Goal: Obtain resource: Download file/media

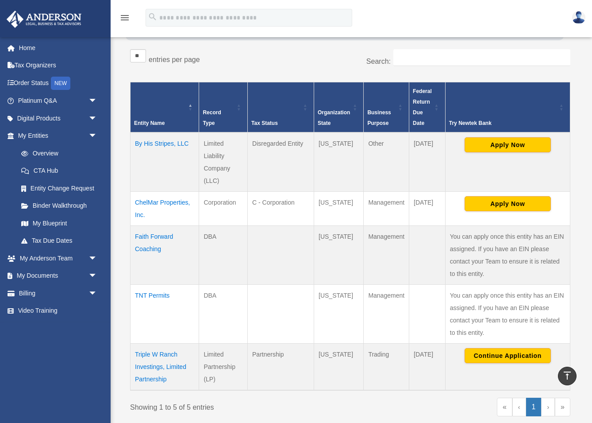
scroll to position [135, 0]
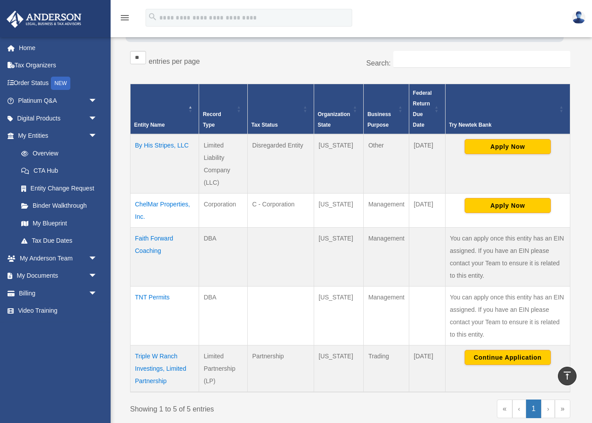
click at [158, 368] on td "Triple W Ranch Investings, Limited Partnership" at bounding box center [165, 368] width 69 height 47
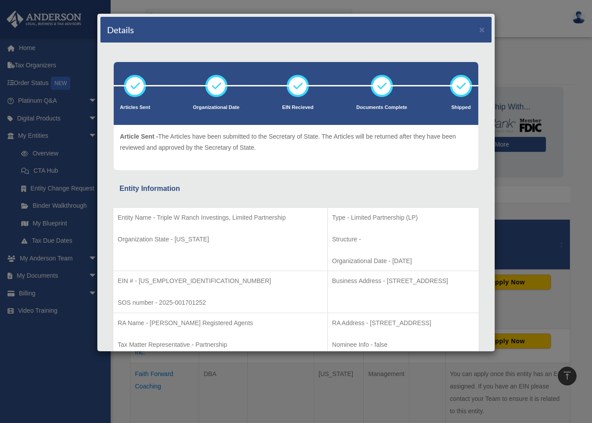
scroll to position [0, 0]
click at [483, 30] on button "×" at bounding box center [482, 29] width 6 height 9
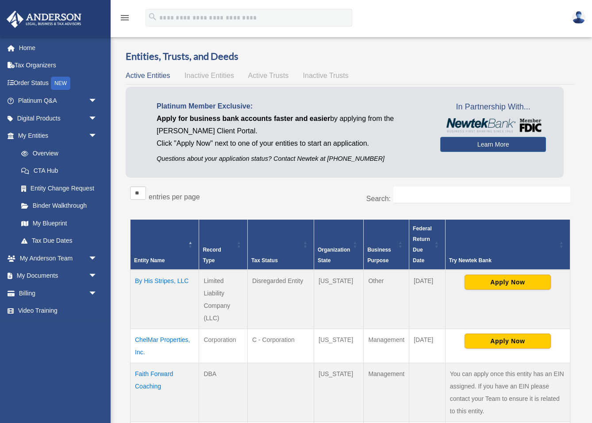
click at [162, 280] on td "By His Stripes, LLC" at bounding box center [165, 299] width 69 height 59
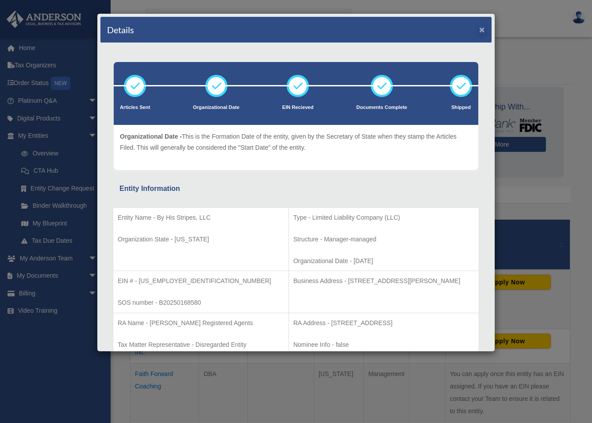
click at [483, 30] on button "×" at bounding box center [482, 29] width 6 height 9
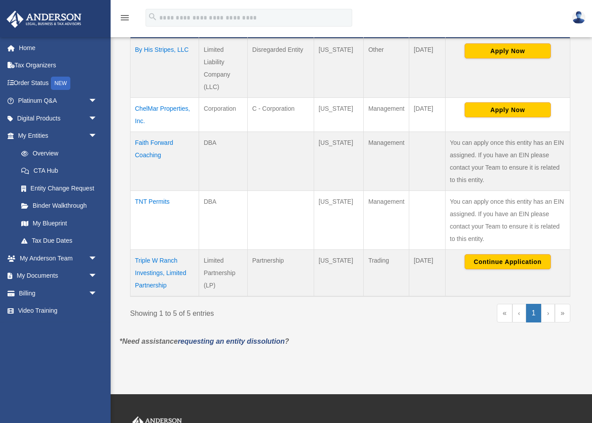
scroll to position [233, 0]
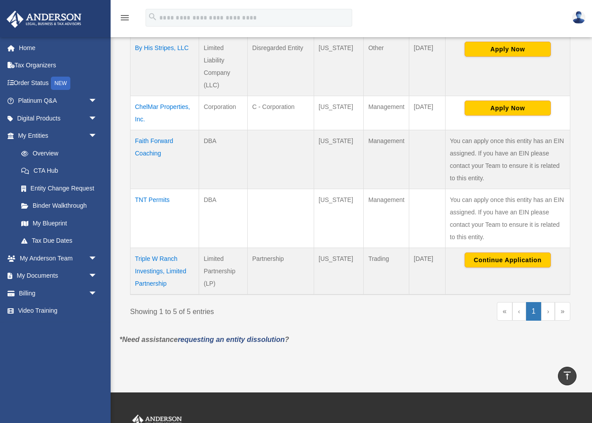
click at [157, 199] on td "TNT Permits" at bounding box center [165, 218] width 69 height 59
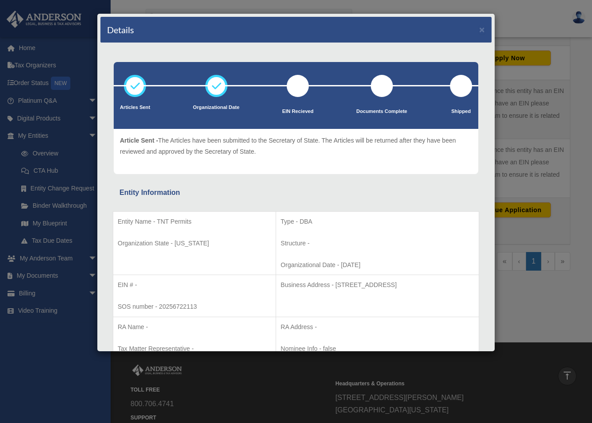
scroll to position [0, 0]
click at [481, 29] on button "×" at bounding box center [482, 29] width 6 height 9
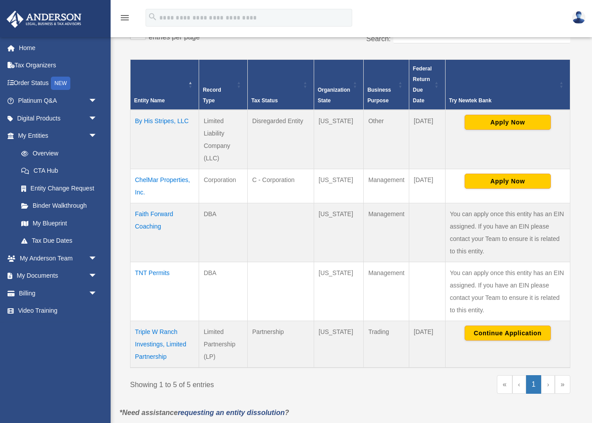
scroll to position [161, 0]
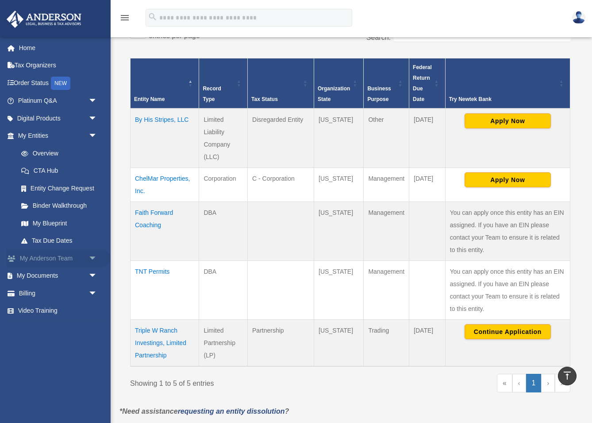
click at [49, 253] on link "My Anderson Team arrow_drop_down" at bounding box center [58, 258] width 104 height 18
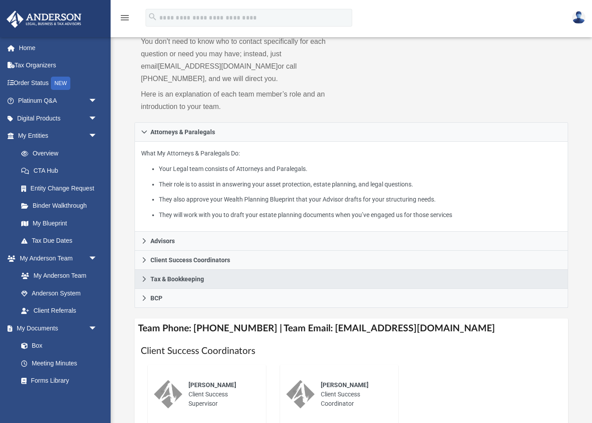
scroll to position [89, 0]
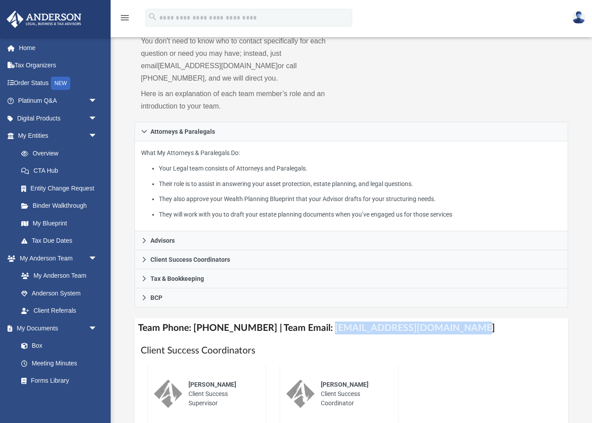
drag, startPoint x: 319, startPoint y: 314, endPoint x: 448, endPoint y: 320, distance: 129.9
click at [448, 320] on h4 "Team Phone: [PHONE_NUMBER] | Team Email: [EMAIL_ADDRESS][DOMAIN_NAME]" at bounding box center [351, 328] width 433 height 20
click at [421, 359] on div "Ebony Payton Client Success Supervisor Amy Borges Client Success Coordinator" at bounding box center [351, 393] width 421 height 73
click at [390, 318] on h4 "Team Phone: (725) 208-3133 | Team Email: myteam@andersonadvisors.com" at bounding box center [351, 328] width 433 height 20
drag, startPoint x: 317, startPoint y: 315, endPoint x: 439, endPoint y: 320, distance: 121.9
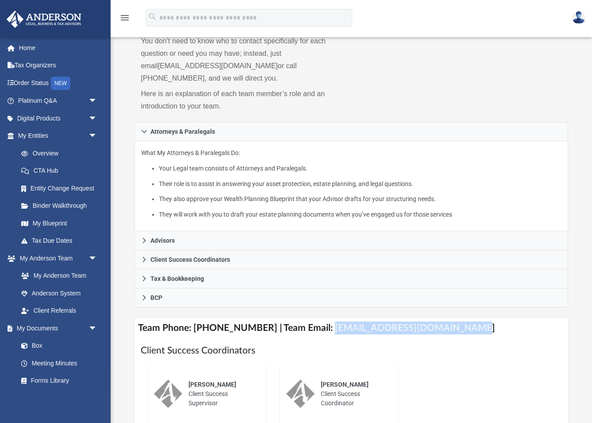
click at [440, 321] on h4 "Team Phone: (725) 208-3133 | Team Email: myteam@andersonadvisors.com" at bounding box center [351, 328] width 433 height 20
copy h4 "[EMAIL_ADDRESS][DOMAIN_NAME]"
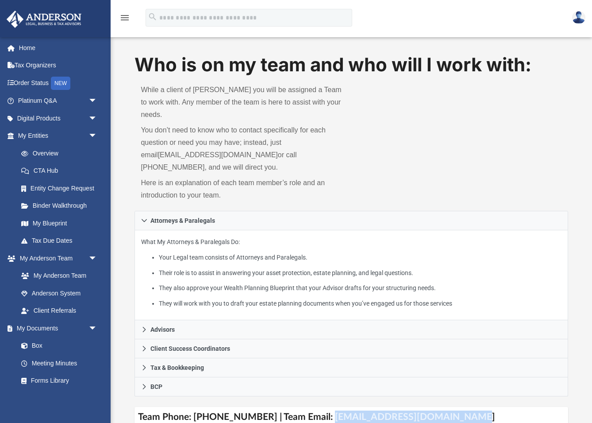
scroll to position [0, 0]
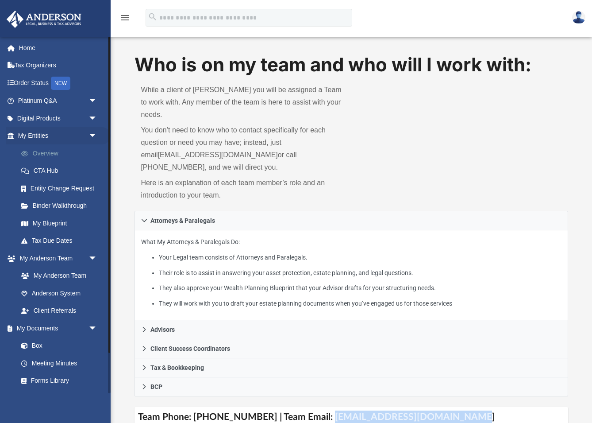
click at [46, 151] on link "Overview" at bounding box center [61, 153] width 98 height 18
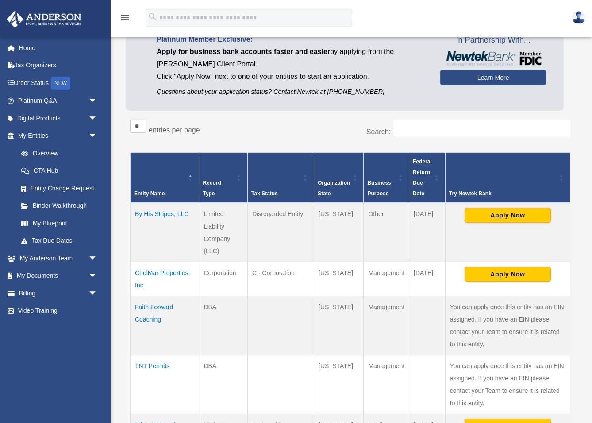
scroll to position [70, 0]
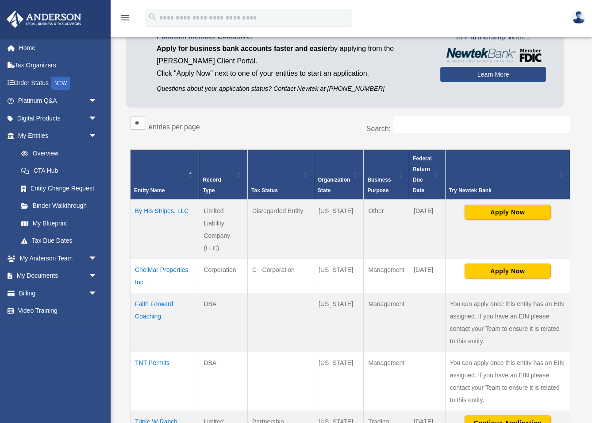
click at [163, 210] on td "By His Stripes, LLC" at bounding box center [165, 229] width 69 height 59
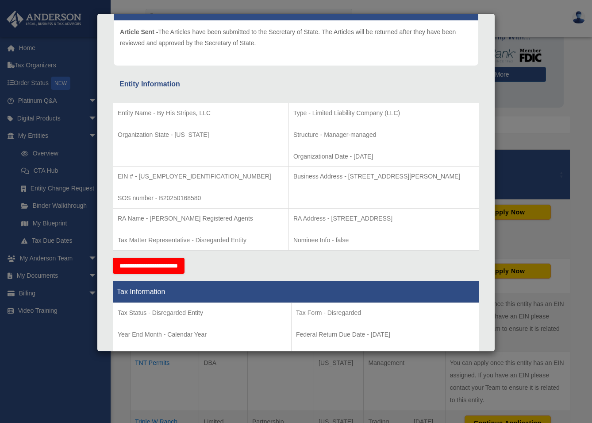
scroll to position [71, 0]
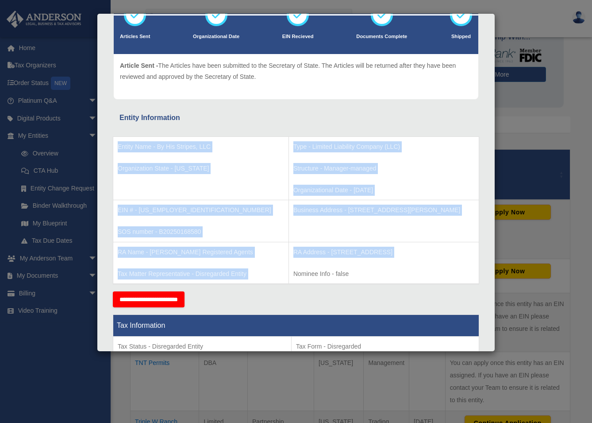
drag, startPoint x: 119, startPoint y: 145, endPoint x: 285, endPoint y: 273, distance: 210.2
click at [285, 273] on tbody "Entity Name - By His Stripes, LLC Organization State - California Type - Limite…" at bounding box center [296, 209] width 366 height 147
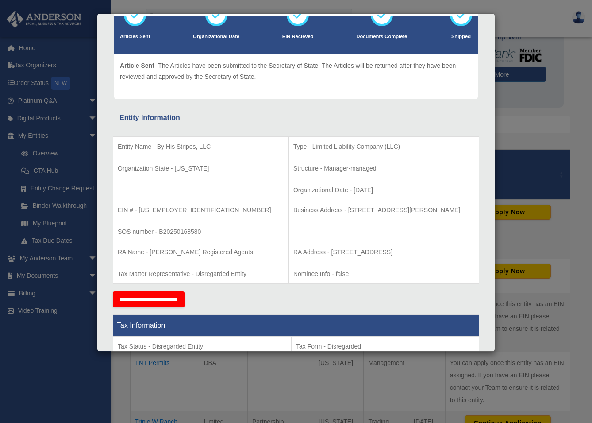
click at [157, 167] on p "Organization State - California" at bounding box center [201, 168] width 166 height 11
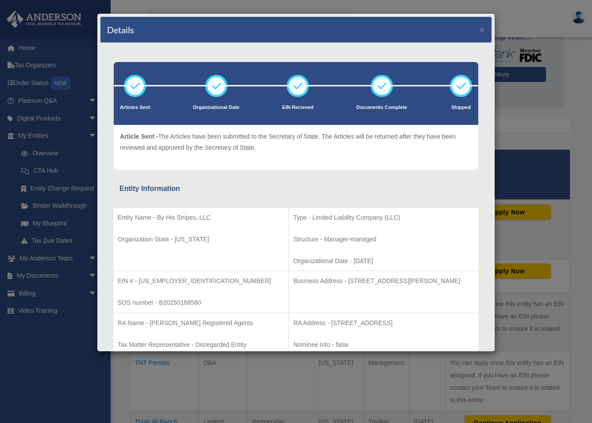
scroll to position [0, 0]
click at [483, 30] on button "×" at bounding box center [482, 29] width 6 height 9
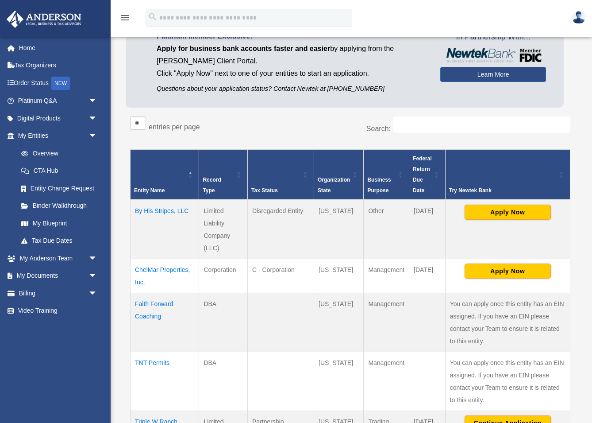
click at [169, 269] on td "ChelMar Properties, Inc." at bounding box center [165, 276] width 69 height 34
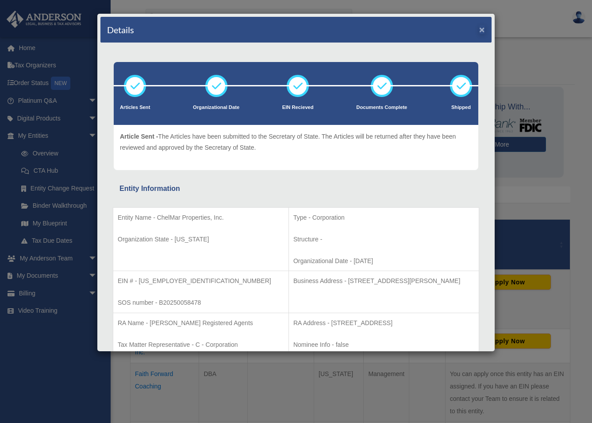
click at [482, 30] on button "×" at bounding box center [482, 29] width 6 height 9
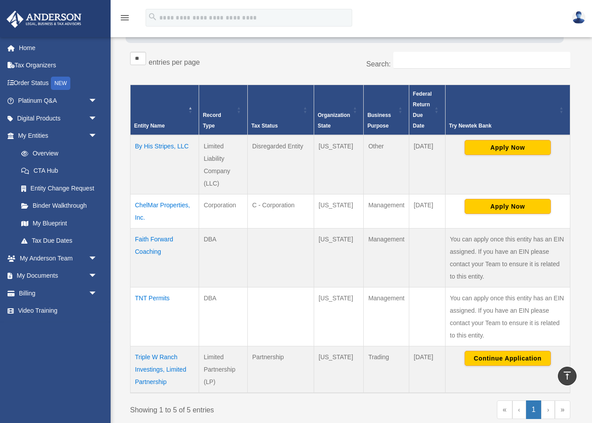
scroll to position [131, 0]
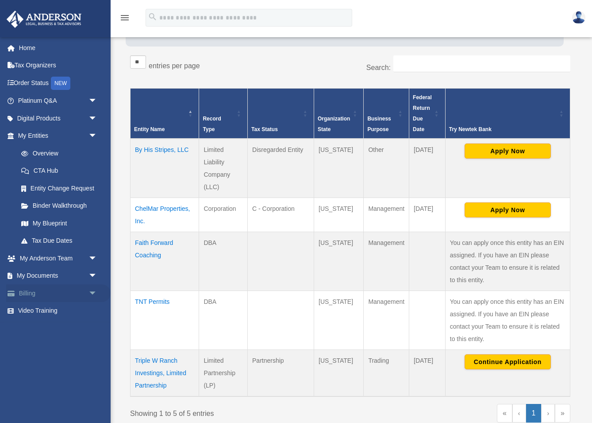
click at [93, 290] on span "arrow_drop_down" at bounding box center [98, 293] width 18 height 18
click at [93, 272] on span "arrow_drop_down" at bounding box center [98, 276] width 18 height 18
click at [33, 290] on link "Box" at bounding box center [61, 293] width 98 height 18
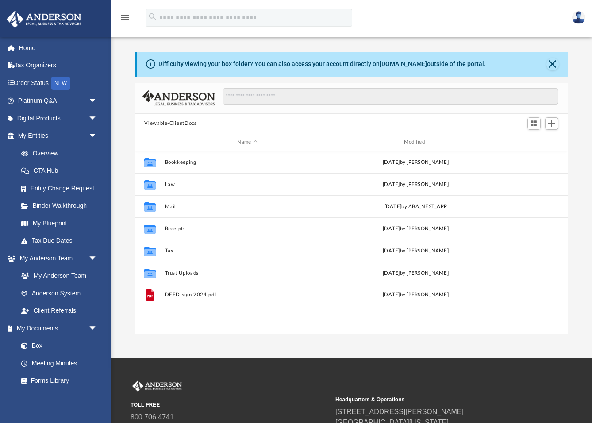
scroll to position [201, 433]
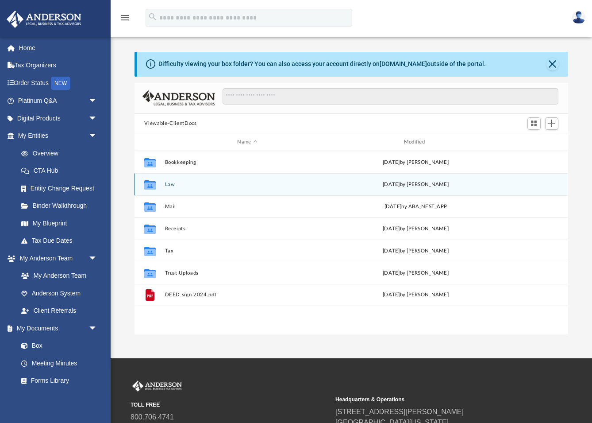
click at [154, 185] on icon "grid" at bounding box center [150, 185] width 12 height 7
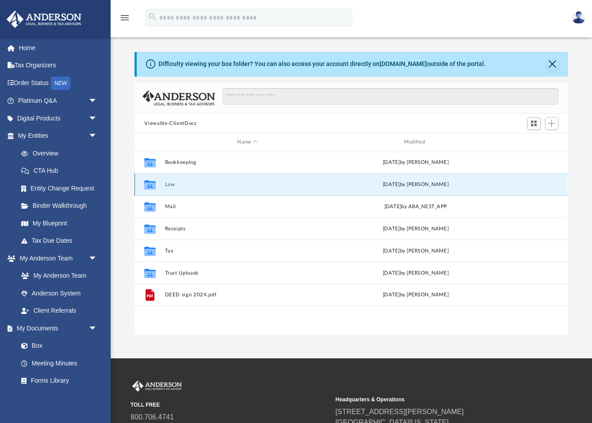
click at [172, 185] on button "Law" at bounding box center [247, 184] width 165 height 6
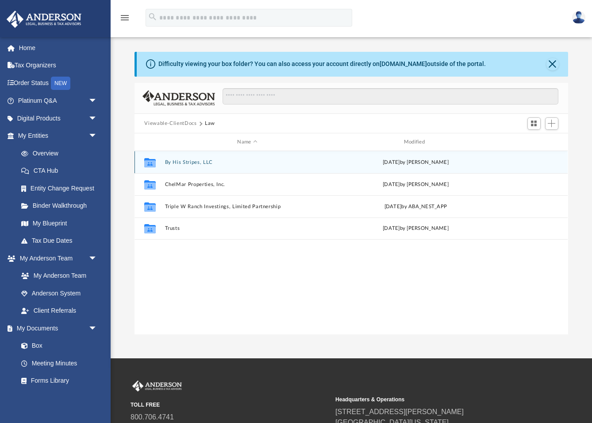
click at [190, 162] on button "By His Stripes, LLC" at bounding box center [247, 162] width 165 height 6
click at [181, 162] on button "Annual Docs" at bounding box center [247, 162] width 165 height 6
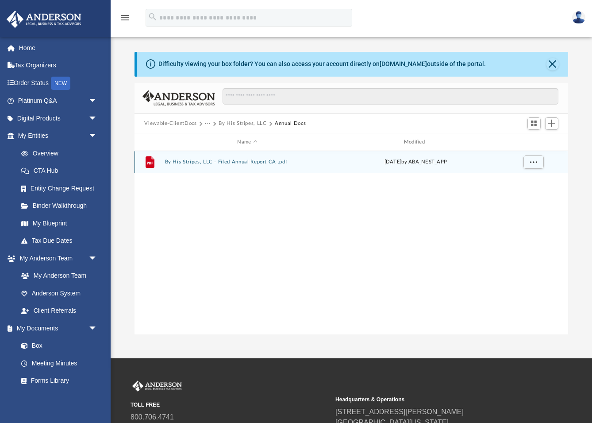
click at [240, 162] on button "By His Stripes, LLC - Filed Annual Report CA .pdf" at bounding box center [247, 162] width 165 height 6
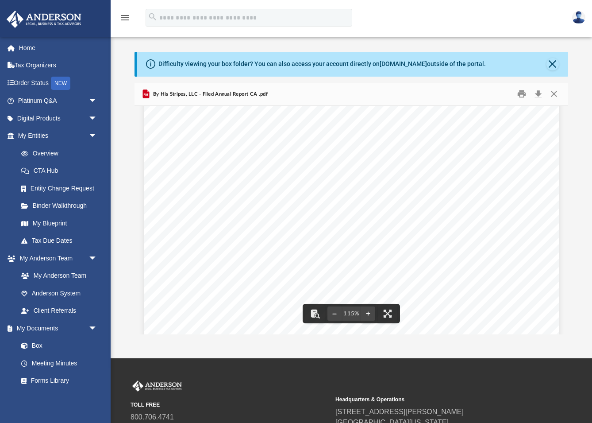
scroll to position [206, 0]
click at [556, 94] on button "Close" at bounding box center [554, 94] width 16 height 14
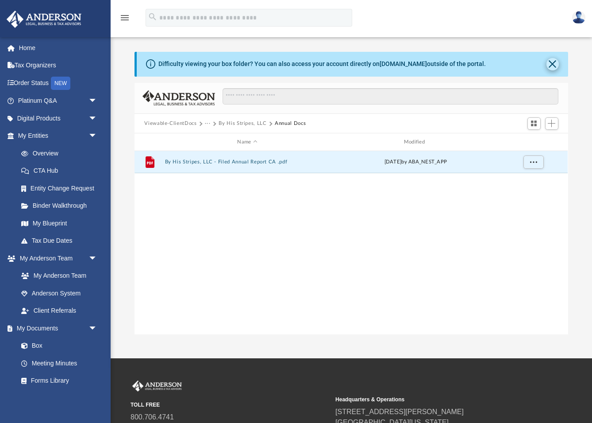
click at [552, 62] on button "Close" at bounding box center [553, 64] width 12 height 12
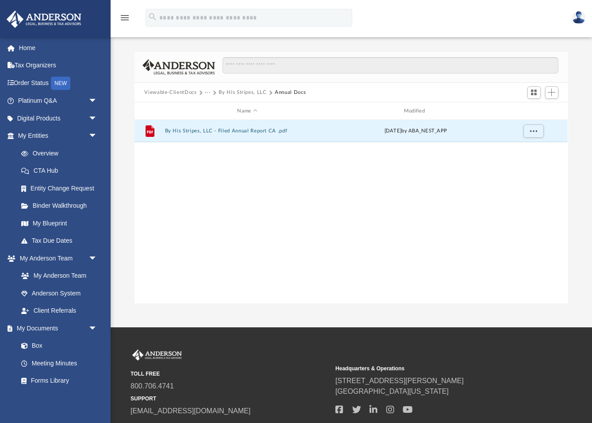
click at [239, 92] on button "By His Stripes, LLC" at bounding box center [243, 93] width 48 height 8
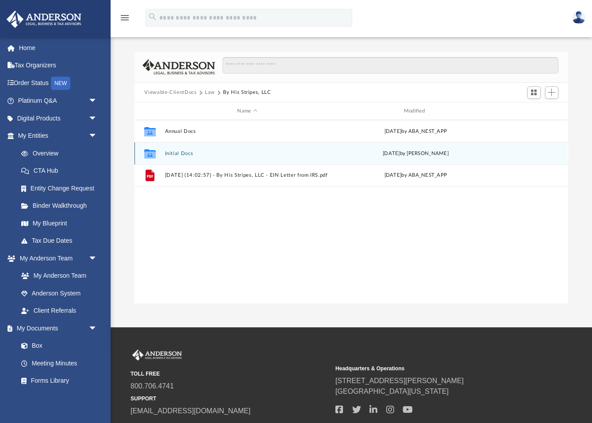
click at [186, 153] on button "Initial Docs" at bounding box center [247, 154] width 165 height 6
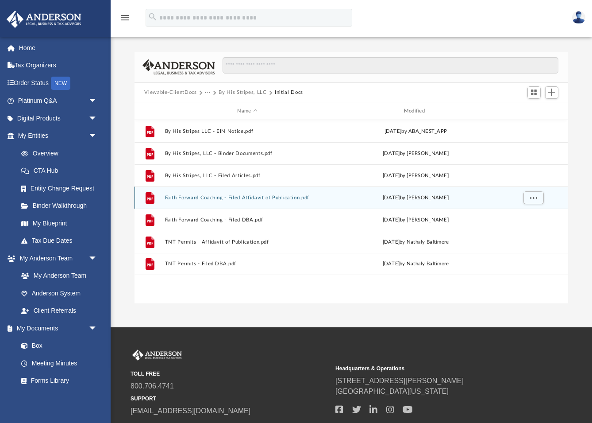
click at [265, 198] on button "Faith Forward Coaching - Filed Affidavit of Publication.pdf" at bounding box center [247, 198] width 165 height 6
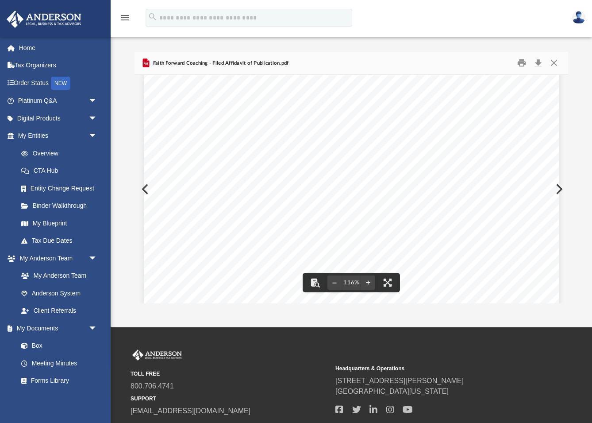
scroll to position [293, 0]
click at [561, 190] on button "Preview" at bounding box center [558, 189] width 19 height 25
click at [554, 63] on button "Close" at bounding box center [554, 63] width 16 height 14
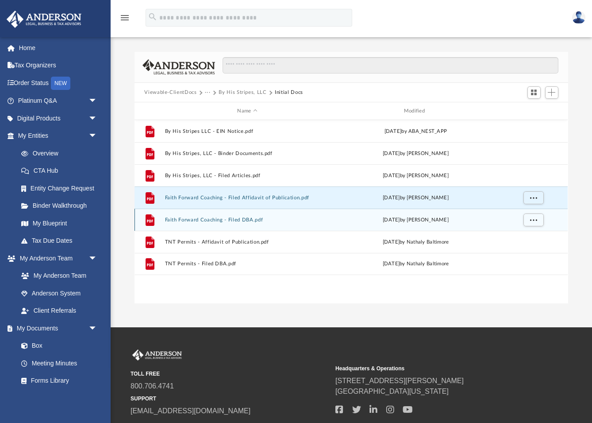
click at [232, 220] on button "Faith Forward Coaching - Filed DBA.pdf" at bounding box center [247, 220] width 165 height 6
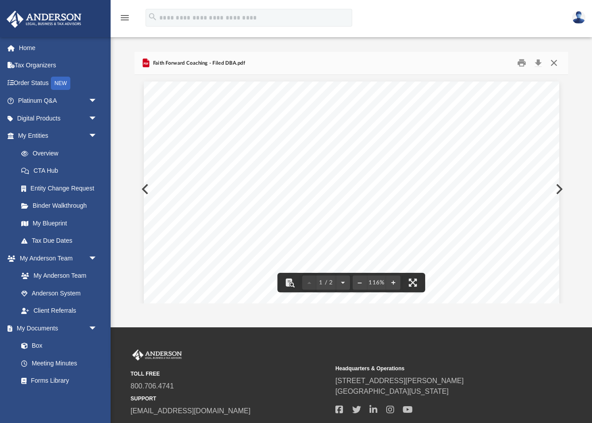
click at [555, 61] on button "Close" at bounding box center [554, 63] width 16 height 14
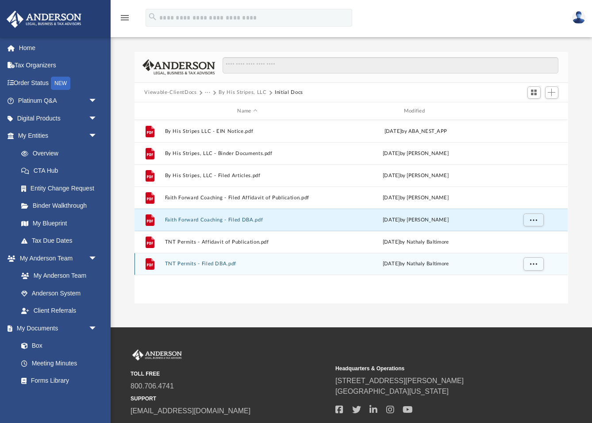
click at [217, 263] on button "TNT Permits - Filed DBA.pdf" at bounding box center [247, 264] width 165 height 6
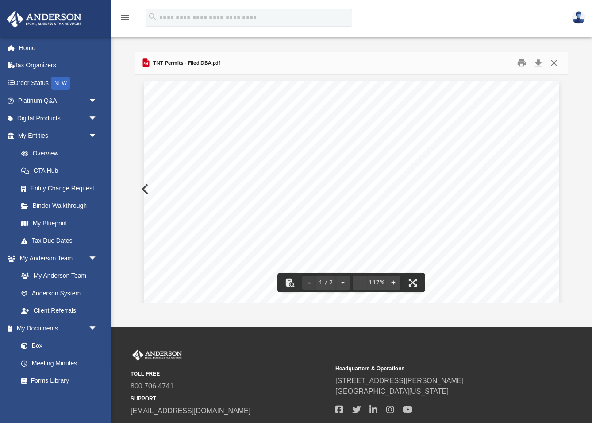
click at [555, 62] on button "Close" at bounding box center [554, 63] width 16 height 14
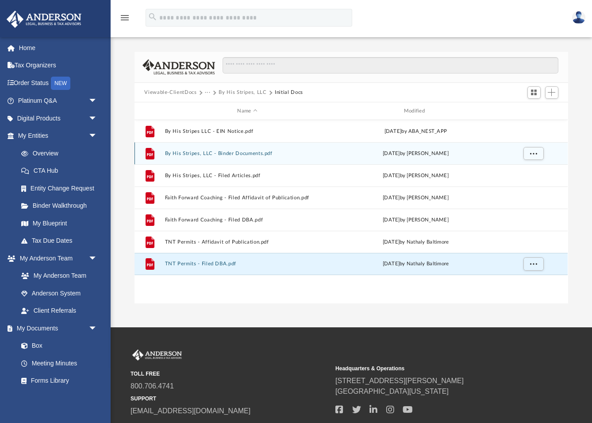
click at [192, 152] on button "By His Stripes, LLC - Binder Documents.pdf" at bounding box center [247, 154] width 165 height 6
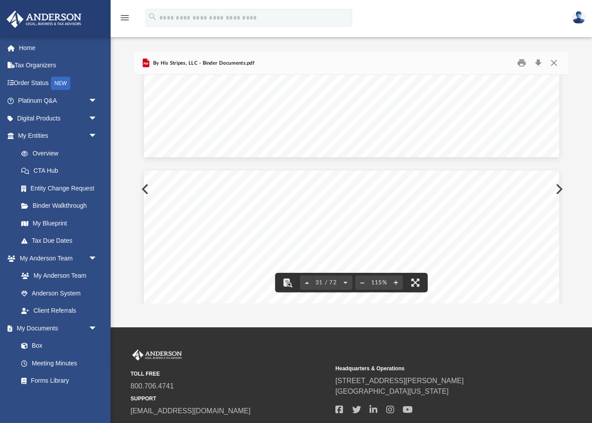
scroll to position [16424, 0]
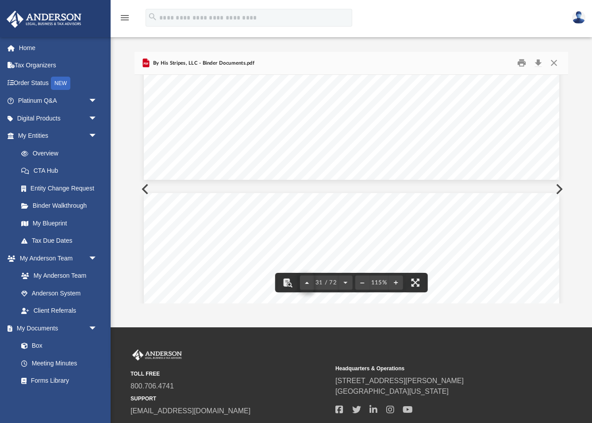
click at [307, 282] on button "File preview" at bounding box center [307, 282] width 14 height 19
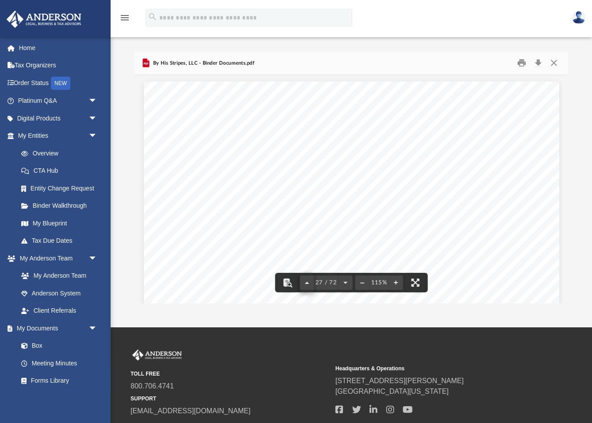
click at [307, 282] on button "File preview" at bounding box center [307, 282] width 14 height 19
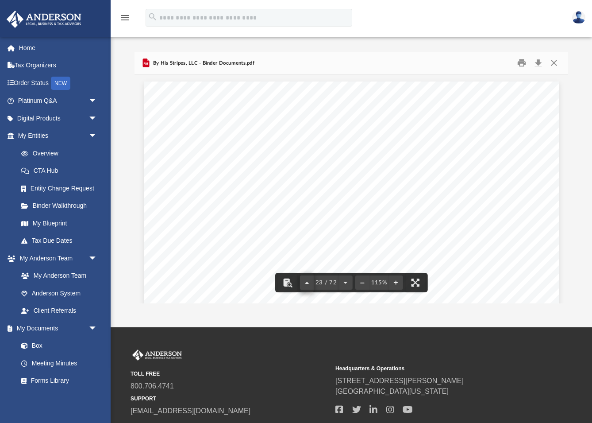
click at [307, 282] on button "File preview" at bounding box center [307, 282] width 14 height 19
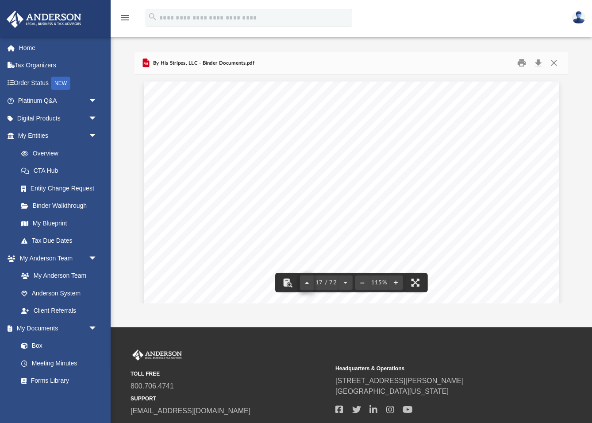
click at [307, 282] on button "File preview" at bounding box center [307, 282] width 14 height 19
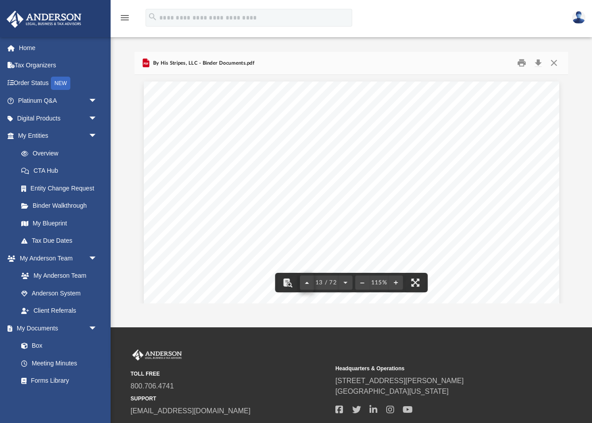
click at [307, 282] on button "File preview" at bounding box center [307, 282] width 14 height 19
click at [307, 282] on button "File preview" at bounding box center [309, 282] width 14 height 19
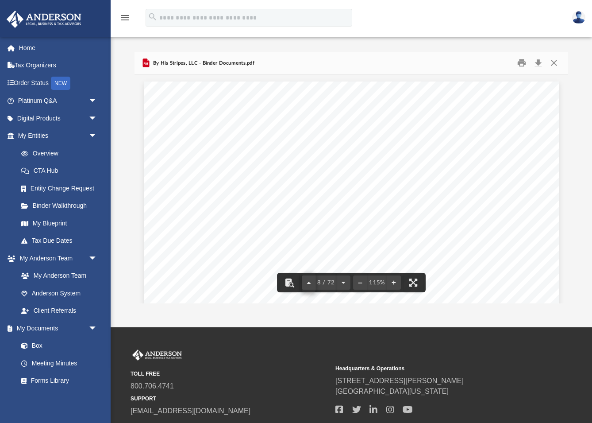
click at [307, 282] on button "File preview" at bounding box center [309, 282] width 14 height 19
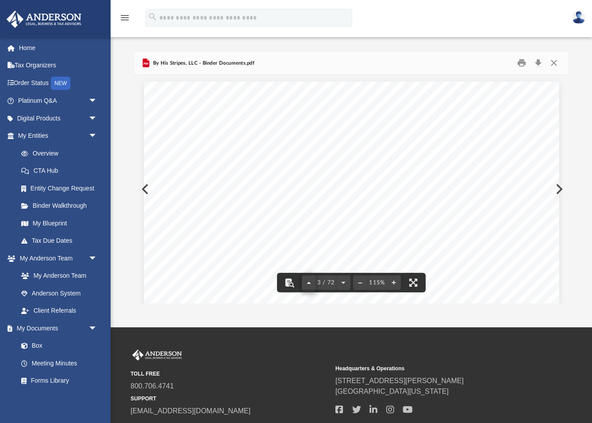
scroll to position [551, 0]
click at [307, 282] on button "File preview" at bounding box center [309, 282] width 14 height 19
click at [307, 282] on div "1 / 72" at bounding box center [326, 282] width 49 height 14
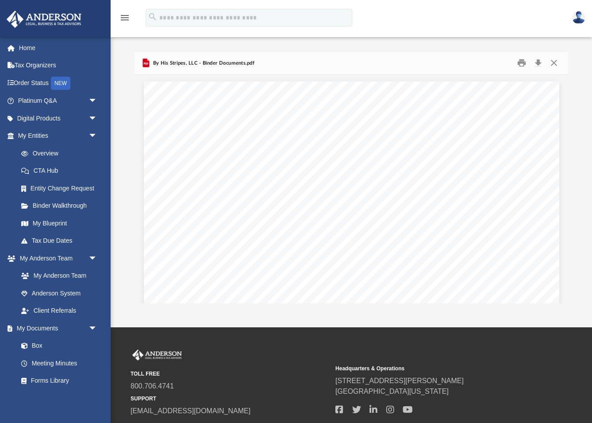
click at [554, 62] on button "Close" at bounding box center [554, 63] width 16 height 14
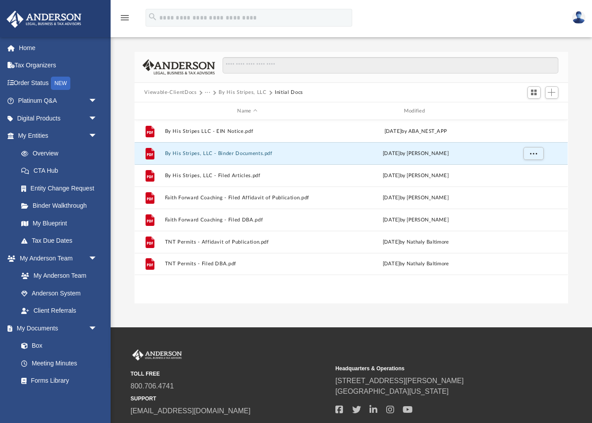
click at [185, 92] on button "Viewable-ClientDocs" at bounding box center [170, 93] width 52 height 8
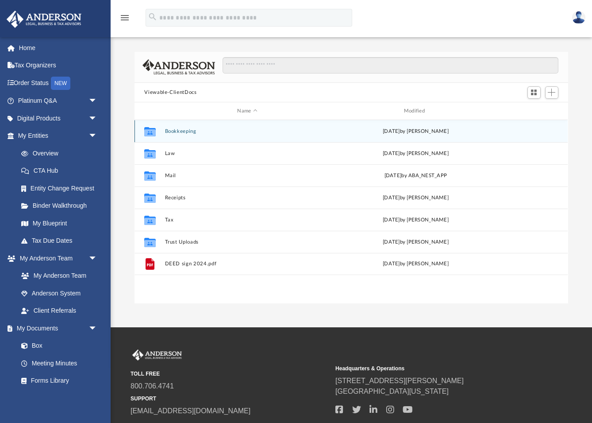
click at [186, 131] on button "Bookkeeping" at bounding box center [247, 131] width 165 height 6
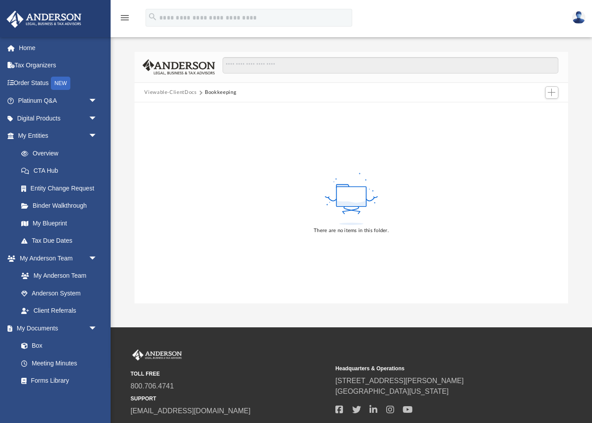
click at [181, 93] on button "Viewable-ClientDocs" at bounding box center [170, 93] width 52 height 8
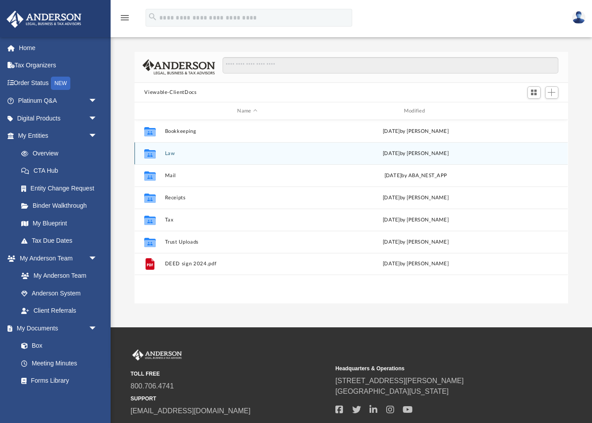
click at [170, 154] on button "Law" at bounding box center [247, 154] width 165 height 6
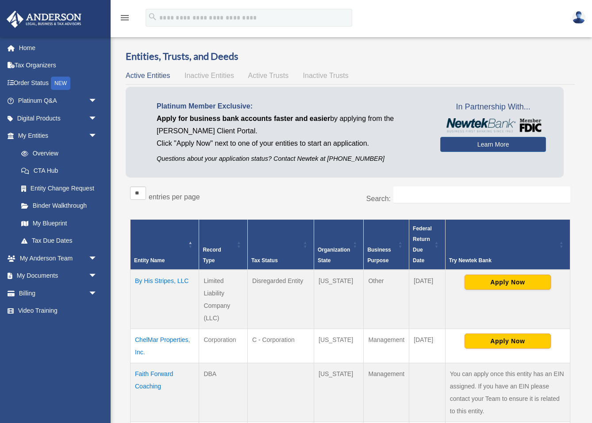
scroll to position [131, 0]
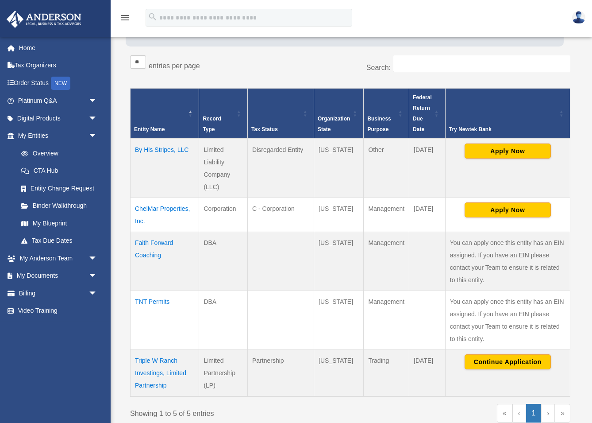
click at [168, 360] on td "Triple W Ranch Investings, Limited Partnership" at bounding box center [165, 372] width 69 height 47
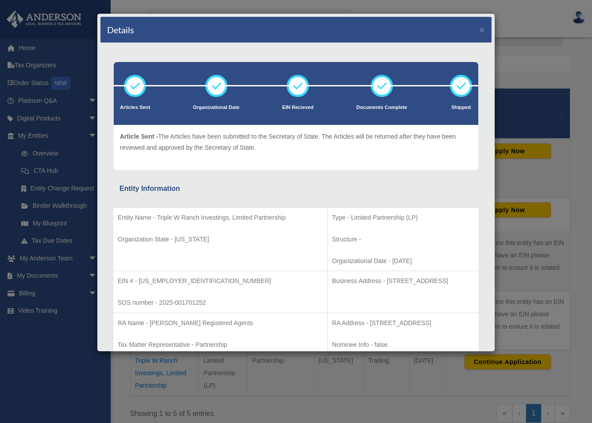
click at [482, 30] on button "×" at bounding box center [482, 29] width 6 height 9
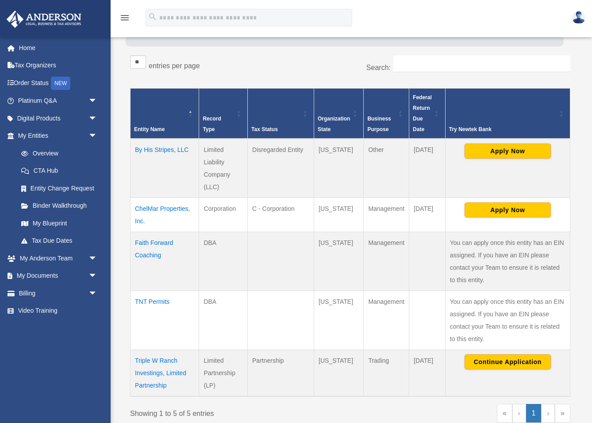
click at [93, 272] on span "arrow_drop_down" at bounding box center [98, 276] width 18 height 18
click at [38, 290] on link "Box" at bounding box center [61, 293] width 98 height 18
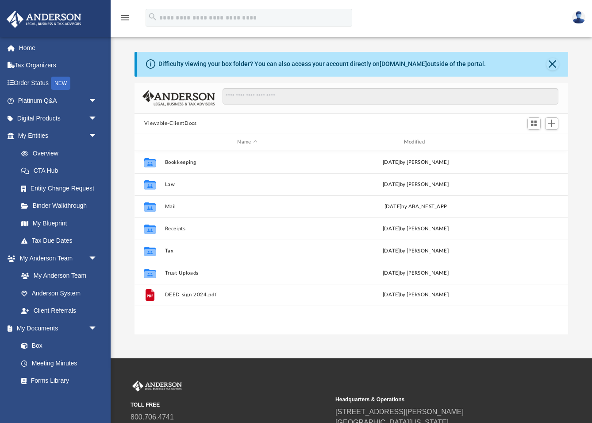
scroll to position [0, 0]
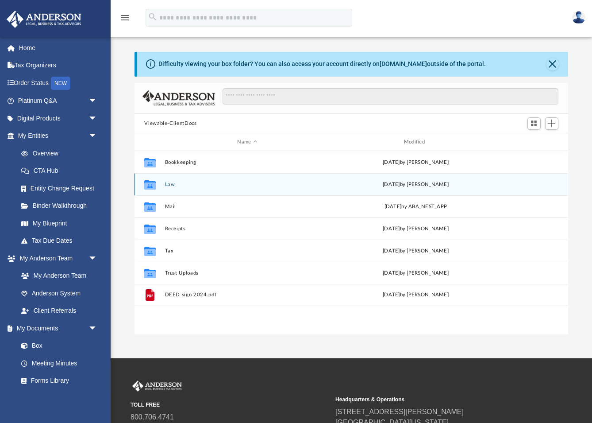
drag, startPoint x: 0, startPoint y: 0, endPoint x: 188, endPoint y: 184, distance: 263.0
click at [188, 184] on button "Law" at bounding box center [247, 184] width 165 height 6
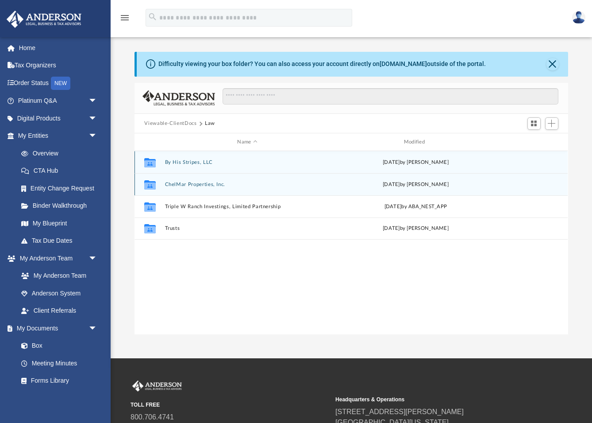
click at [225, 160] on button "By His Stripes, LLC" at bounding box center [247, 162] width 165 height 6
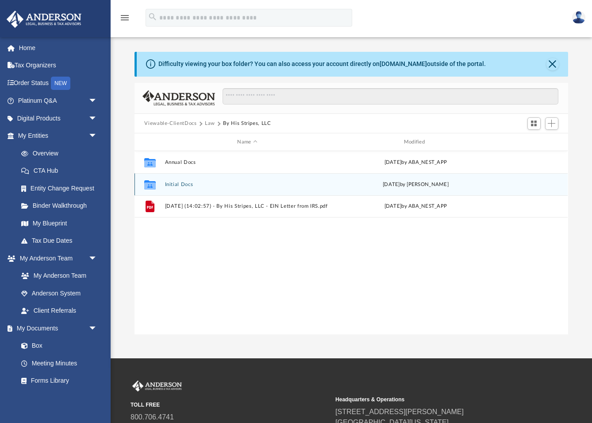
click at [227, 182] on button "Initial Docs" at bounding box center [247, 184] width 165 height 6
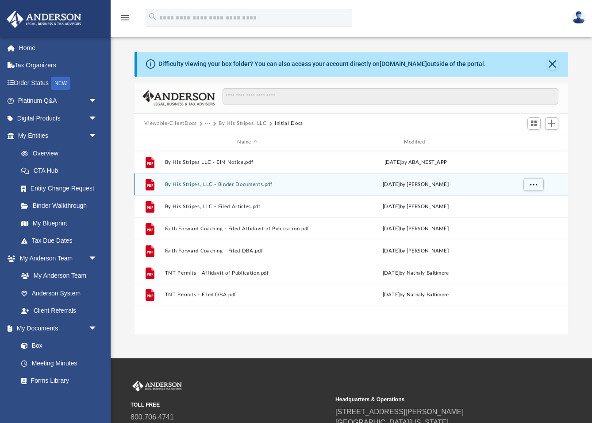
click at [247, 184] on button "By His Stripes, LLC - Binder Documents.pdf" at bounding box center [247, 184] width 165 height 6
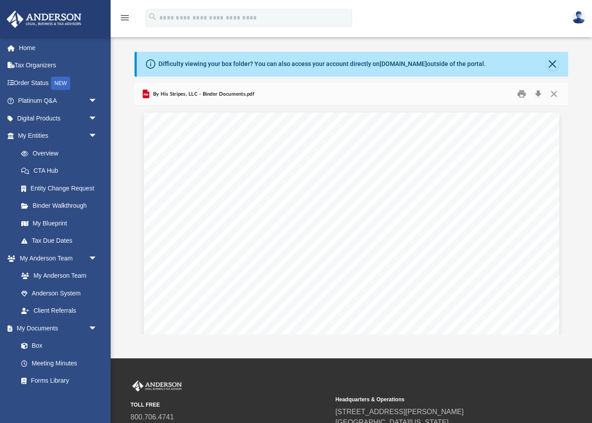
click at [556, 94] on button "Close" at bounding box center [554, 94] width 16 height 14
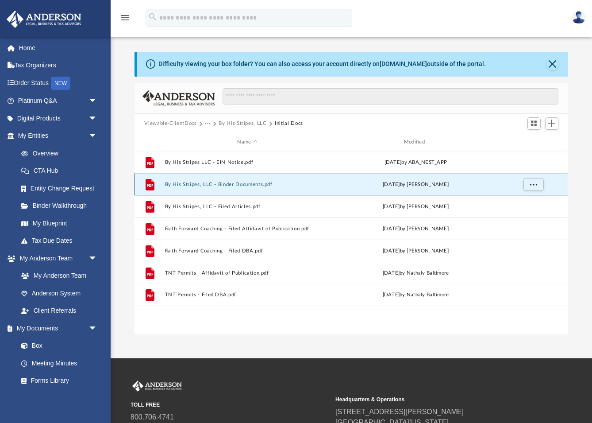
click at [190, 123] on button "Viewable-ClientDocs" at bounding box center [170, 124] width 52 height 8
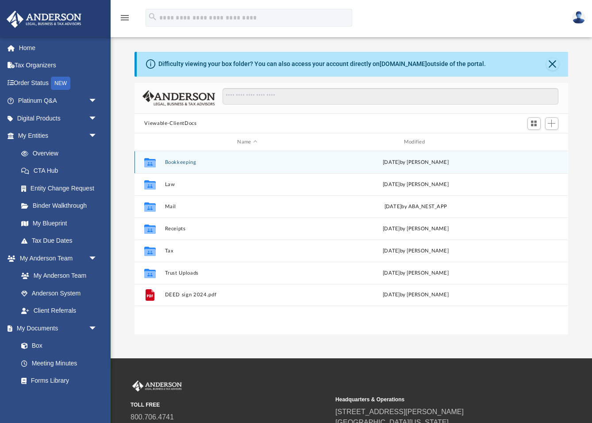
drag, startPoint x: 188, startPoint y: 184, endPoint x: 219, endPoint y: 163, distance: 36.7
click at [219, 163] on button "Bookkeeping" at bounding box center [247, 162] width 165 height 6
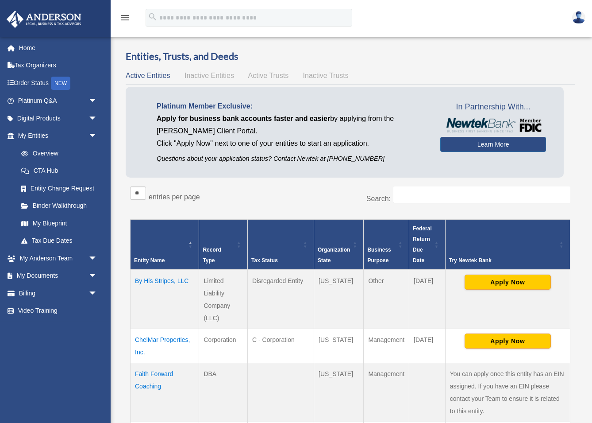
scroll to position [131, 0]
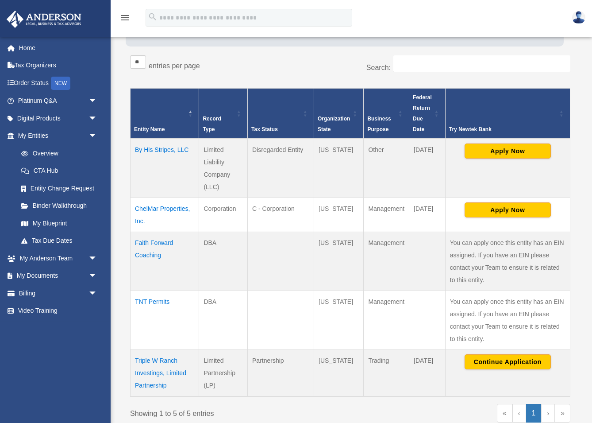
click at [93, 134] on span "arrow_drop_down" at bounding box center [98, 136] width 18 height 18
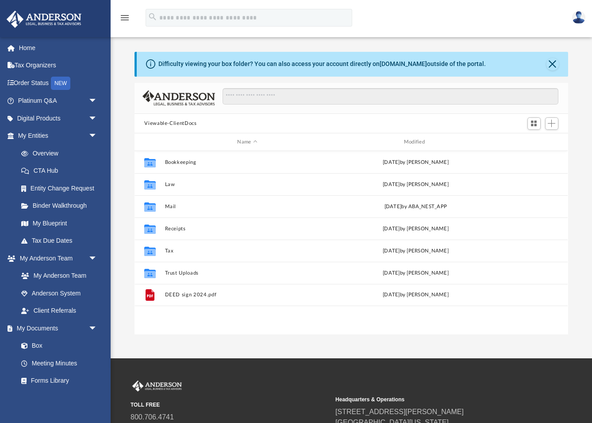
scroll to position [201, 433]
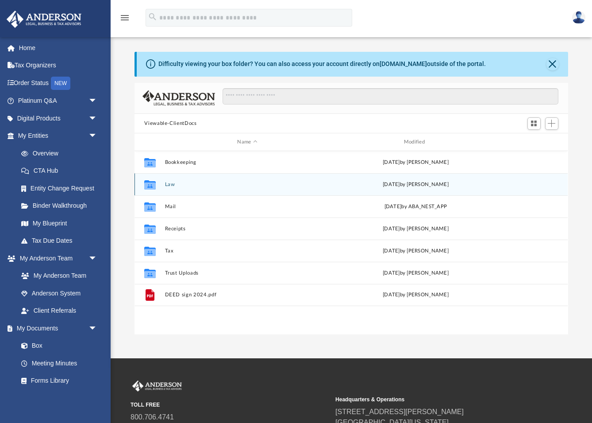
click at [181, 183] on button "Law" at bounding box center [247, 184] width 165 height 6
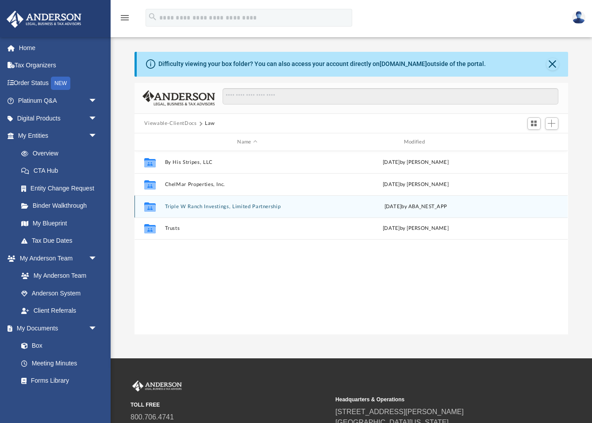
click at [205, 207] on button "Triple W Ranch Investings, Limited Partnership" at bounding box center [247, 207] width 165 height 6
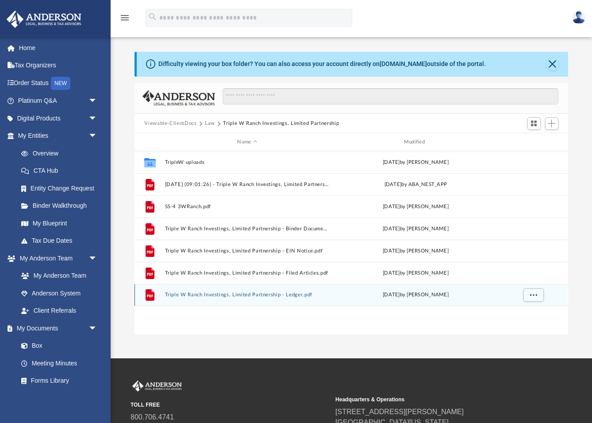
click at [294, 293] on button "Triple W Ranch Investings, Limited Partnership - Ledger.pdf" at bounding box center [247, 295] width 165 height 6
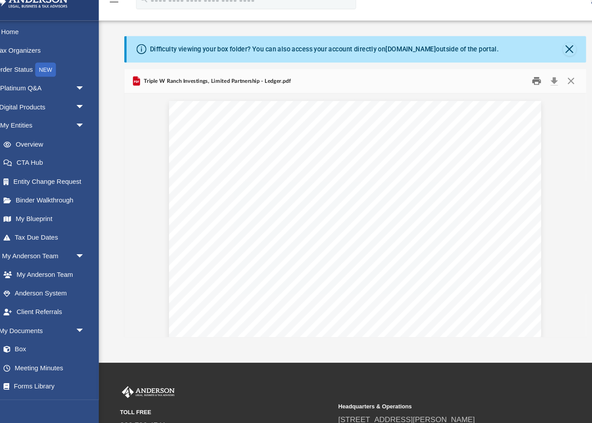
drag, startPoint x: 0, startPoint y: 0, endPoint x: 504, endPoint y: 76, distance: 509.9
click at [513, 87] on button "Print" at bounding box center [522, 94] width 18 height 14
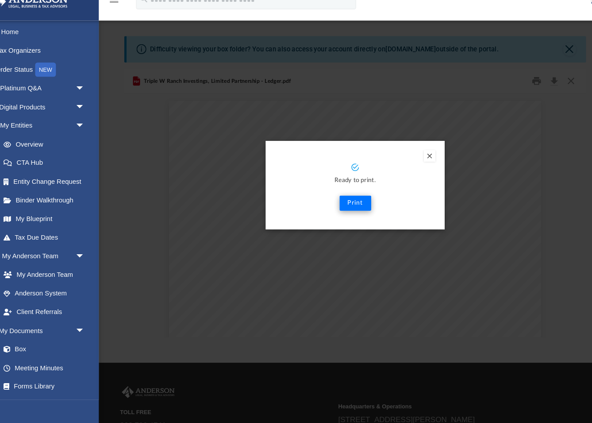
drag, startPoint x: 504, startPoint y: 76, endPoint x: 331, endPoint y: 187, distance: 205.7
click at [337, 201] on button "Print" at bounding box center [352, 208] width 30 height 14
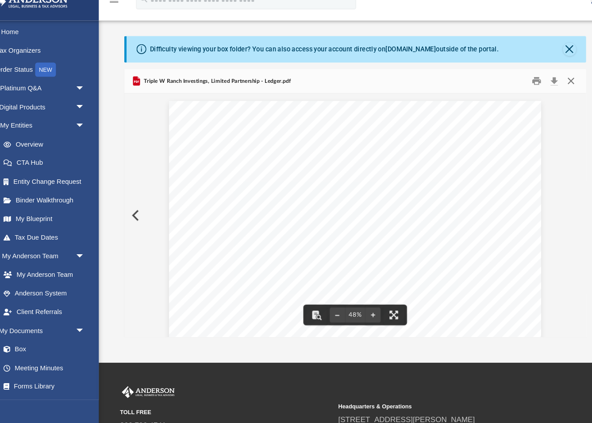
click at [546, 87] on button "Close" at bounding box center [554, 94] width 16 height 14
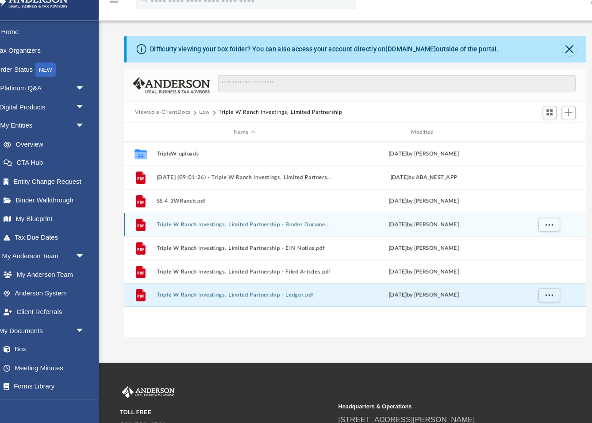
click at [253, 226] on button "Triple W Ranch Investings, Limited Partnership - Binder Documents.pdf" at bounding box center [247, 229] width 165 height 6
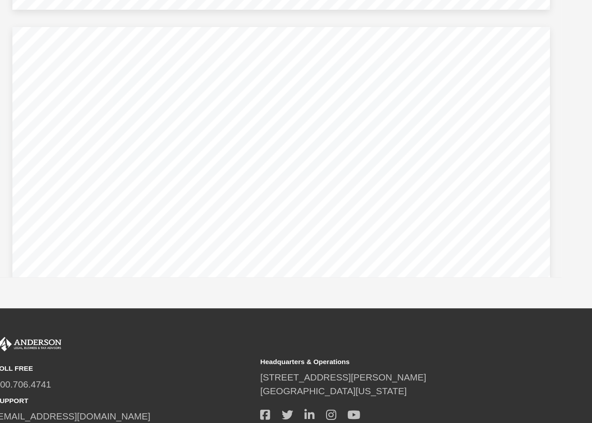
scroll to position [34152, 0]
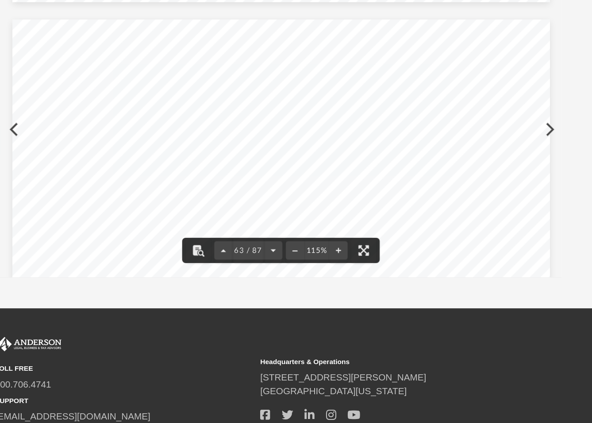
click at [394, 162] on span "2." at bounding box center [399, 168] width 10 height 12
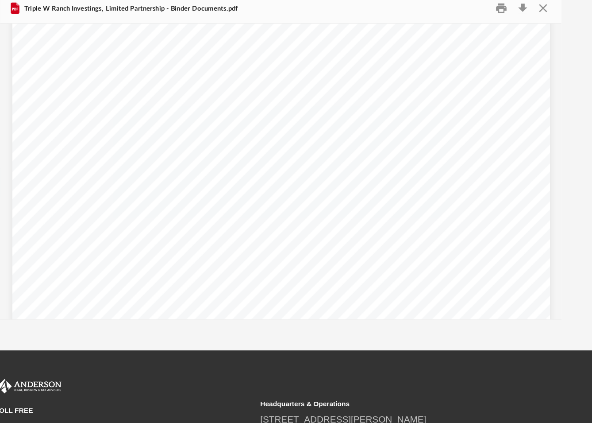
scroll to position [34220, 0]
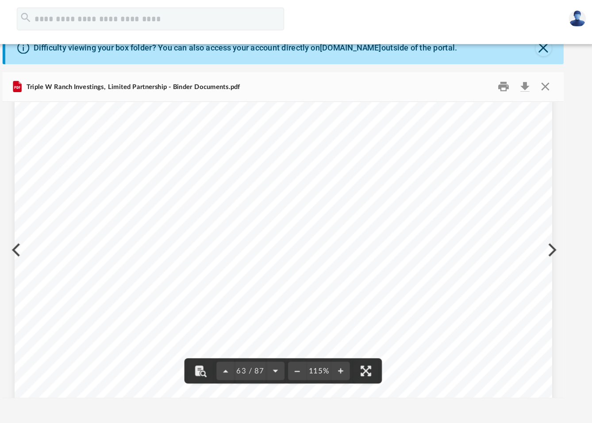
click at [144, 98] on div "SCHEDULE A - 2. Elizabeth L. Thornhill Contribution t o t he Partnership Asset …" at bounding box center [352, 312] width 416 height 538
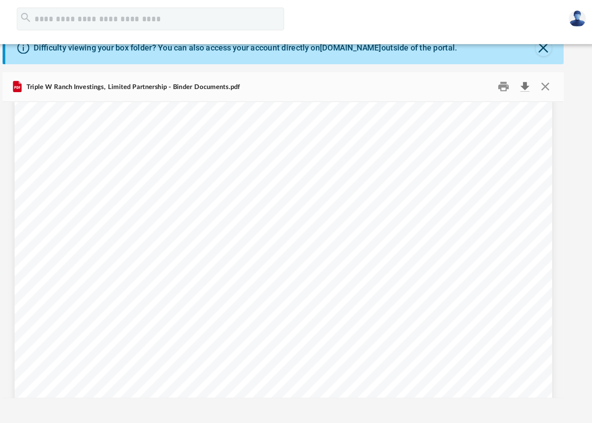
click at [531, 65] on button "Download" at bounding box center [539, 70] width 16 height 14
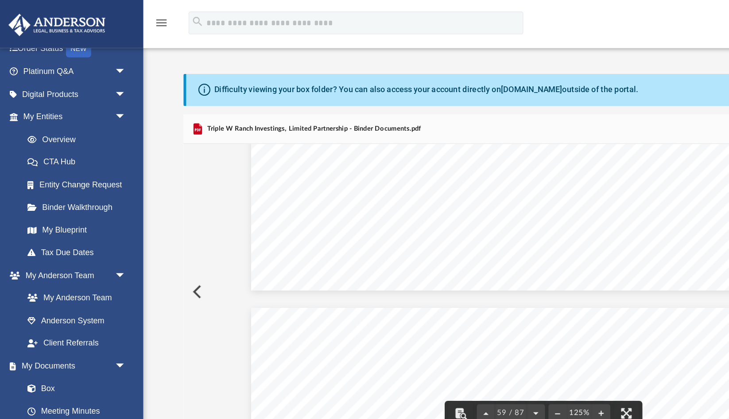
scroll to position [35145, 0]
click at [429, 318] on button "File preview" at bounding box center [430, 318] width 14 height 19
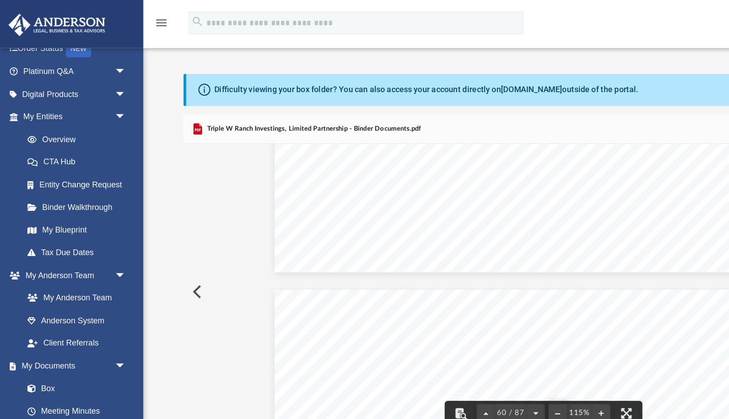
click at [429, 319] on button "File preview" at bounding box center [430, 318] width 14 height 19
click at [430, 319] on button "File preview" at bounding box center [430, 318] width 14 height 19
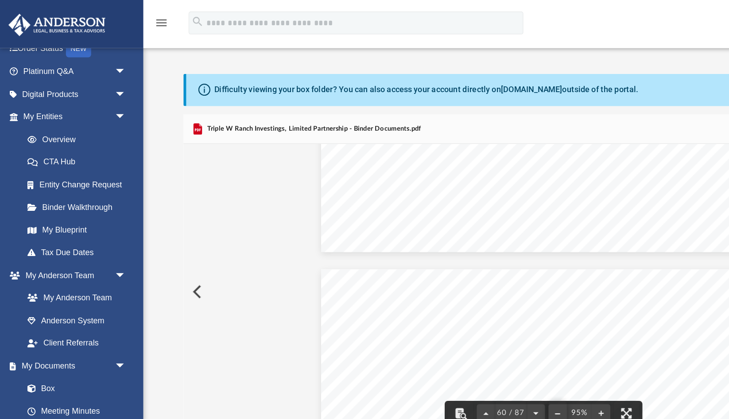
click at [430, 319] on button "File preview" at bounding box center [430, 318] width 14 height 19
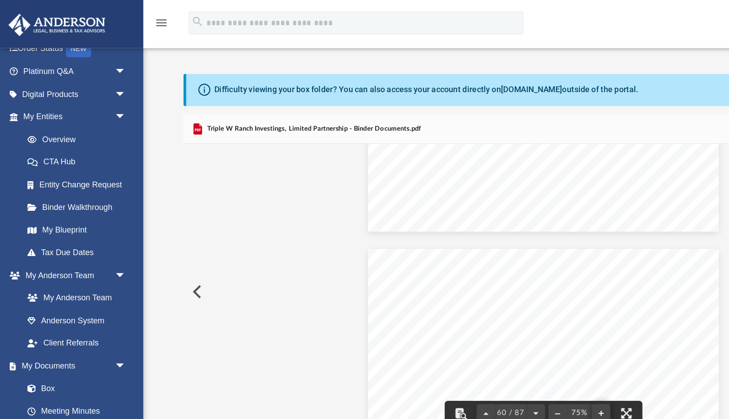
click at [463, 318] on button "File preview" at bounding box center [464, 318] width 14 height 19
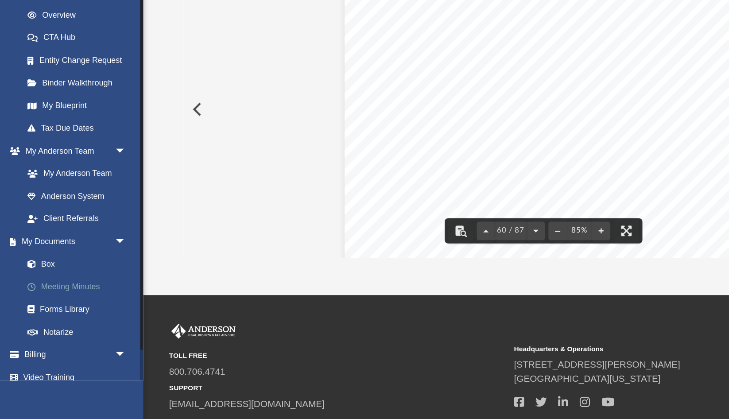
scroll to position [50, 0]
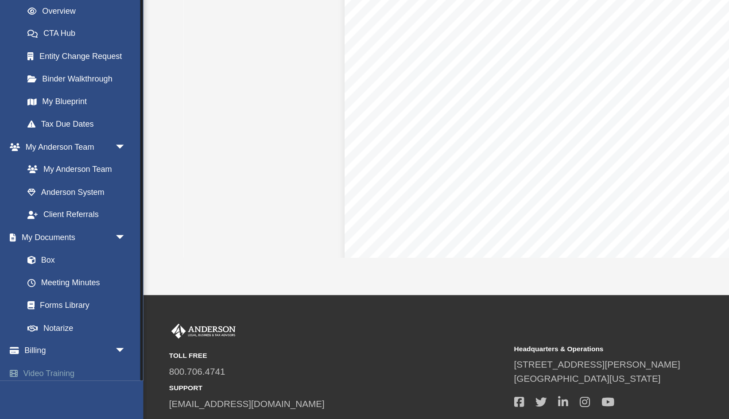
click at [51, 374] on link "Video Training" at bounding box center [58, 383] width 104 height 18
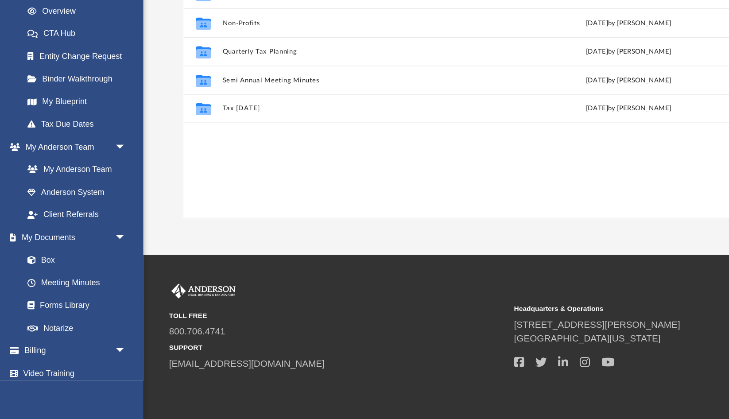
scroll to position [201, 556]
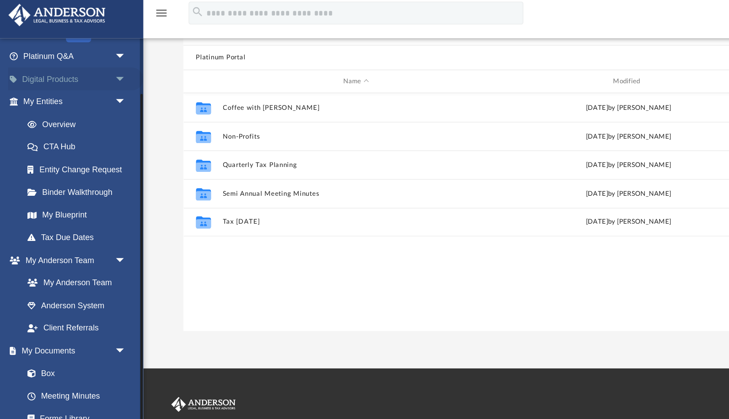
click at [92, 60] on span "arrow_drop_down" at bounding box center [98, 69] width 18 height 18
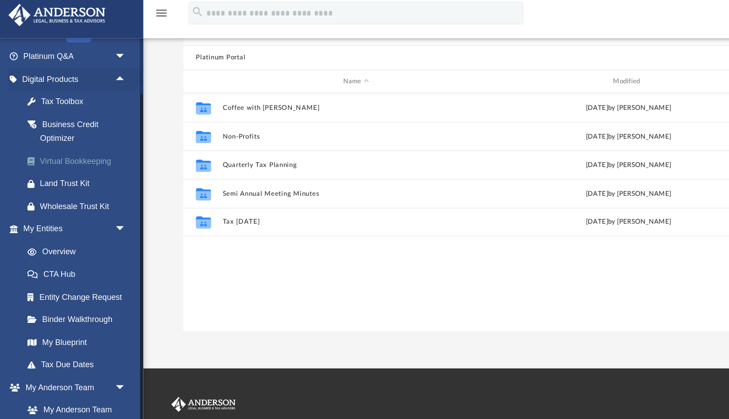
click at [62, 127] on div "Virtual Bookkeeping" at bounding box center [65, 132] width 69 height 11
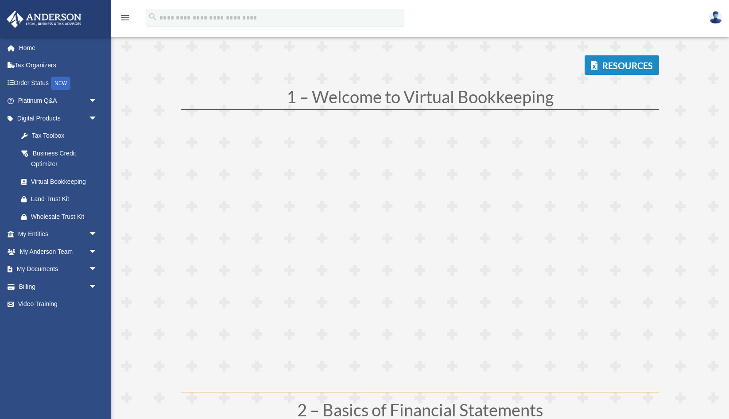
scroll to position [81, 0]
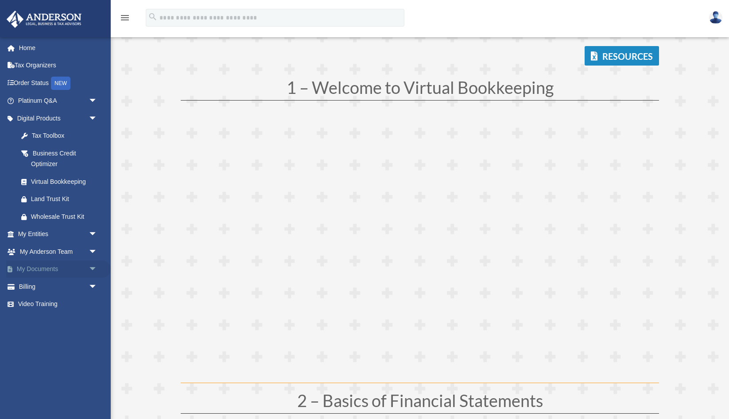
click at [94, 264] on span "arrow_drop_down" at bounding box center [98, 269] width 18 height 18
click at [63, 282] on link "Box" at bounding box center [61, 287] width 98 height 18
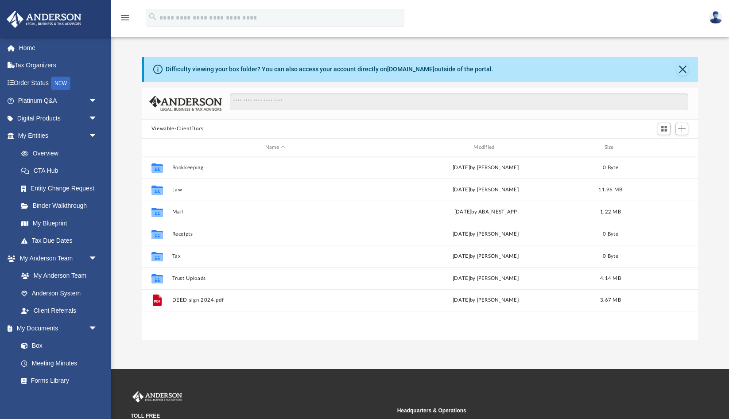
scroll to position [0, 0]
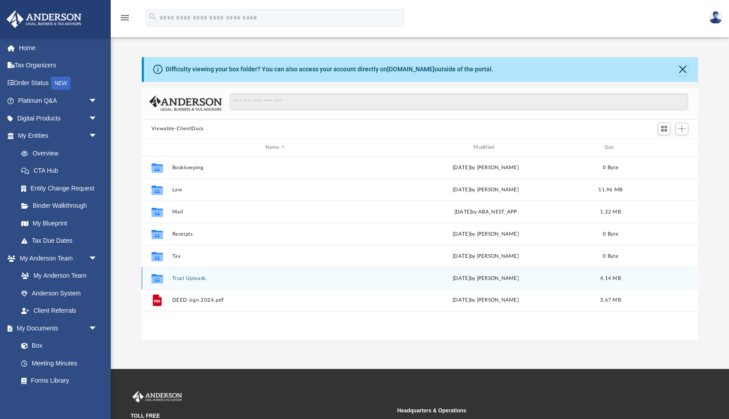
click at [191, 276] on button "Trust Uploads" at bounding box center [275, 278] width 206 height 6
